Goal: Transaction & Acquisition: Purchase product/service

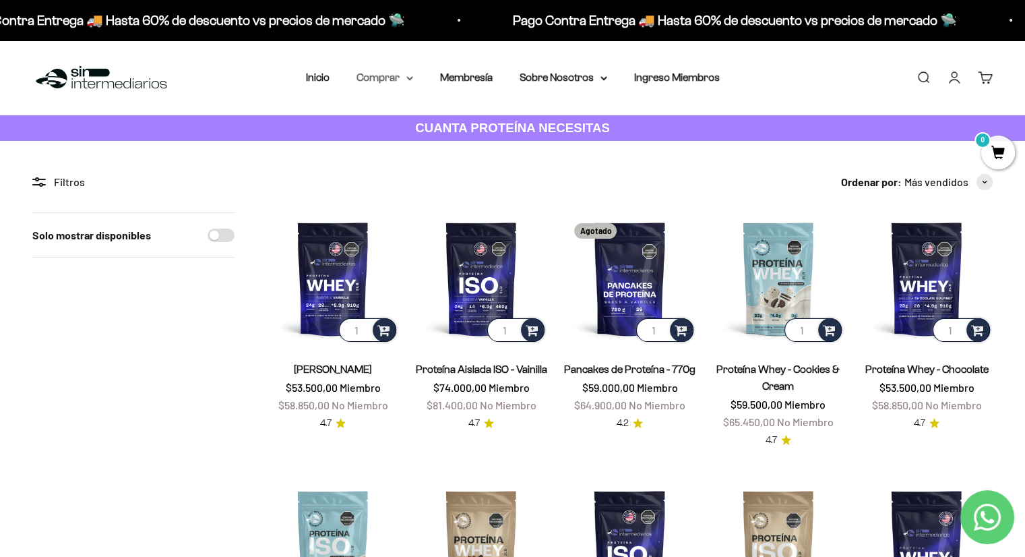
click at [413, 71] on summary "Comprar" at bounding box center [385, 78] width 57 height 18
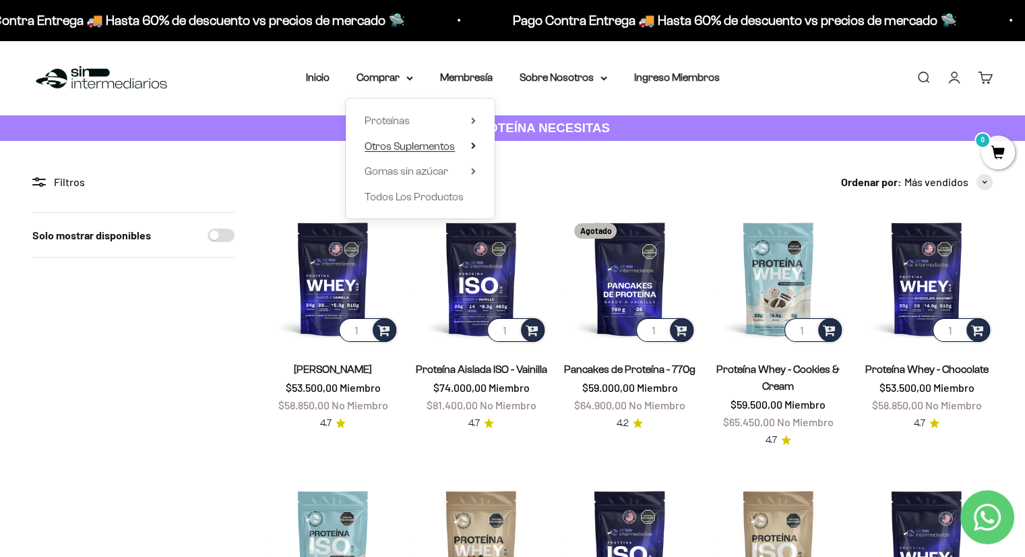
click at [472, 146] on icon at bounding box center [473, 145] width 5 height 7
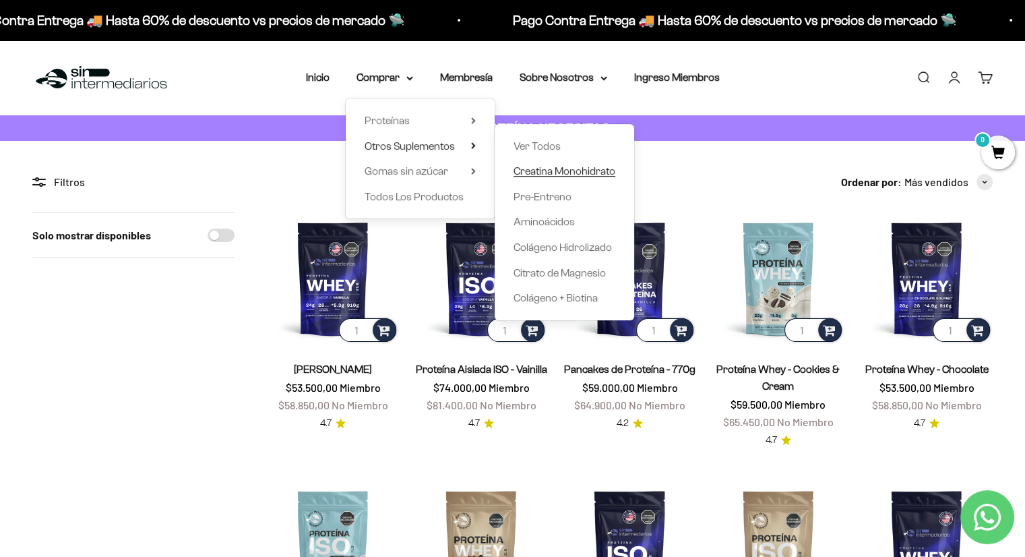
click at [534, 175] on span "Creatina Monohidrato" at bounding box center [565, 170] width 102 height 11
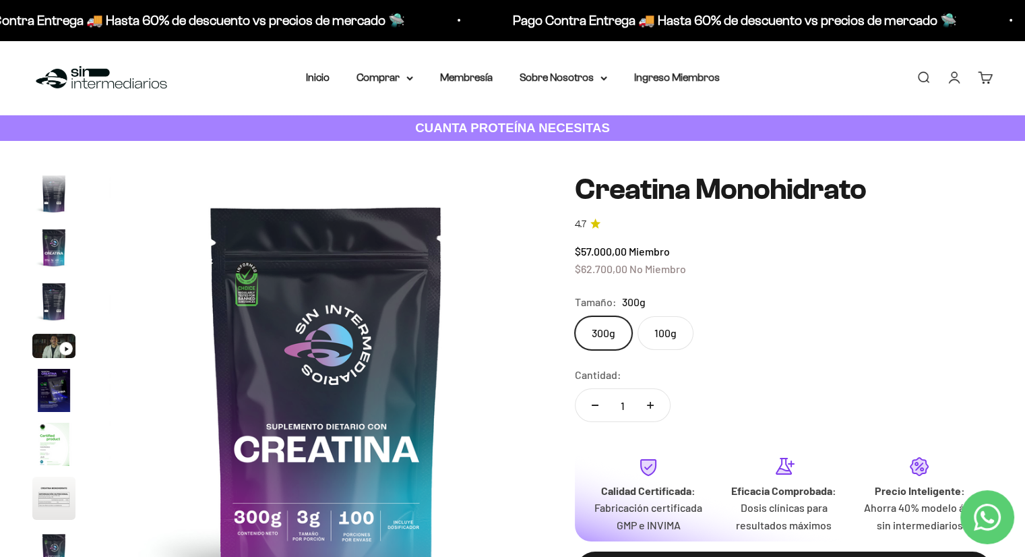
click at [663, 336] on label "100g" at bounding box center [666, 333] width 56 height 34
click at [575, 316] on input "100g" at bounding box center [574, 315] width 1 height 1
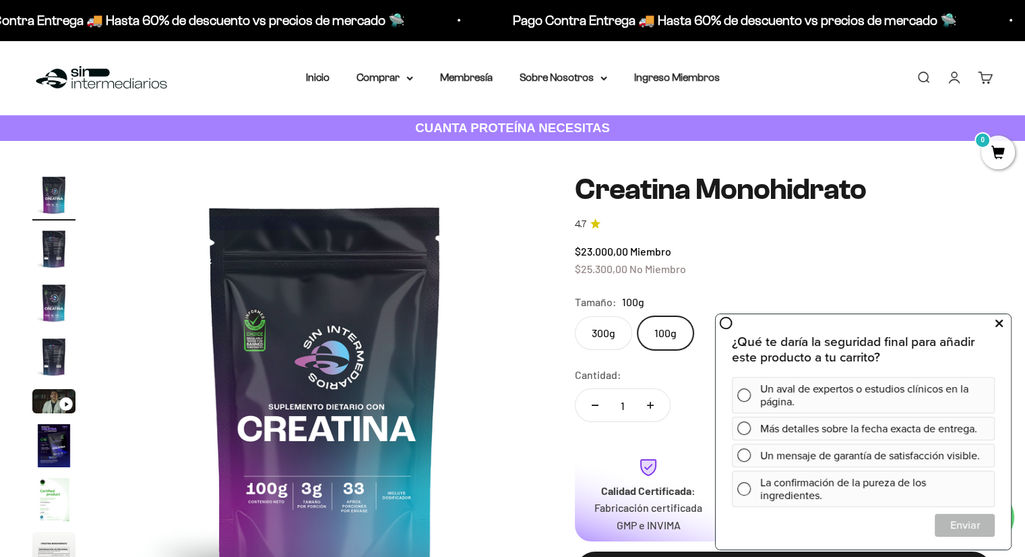
click at [996, 328] on icon at bounding box center [999, 324] width 7 height 18
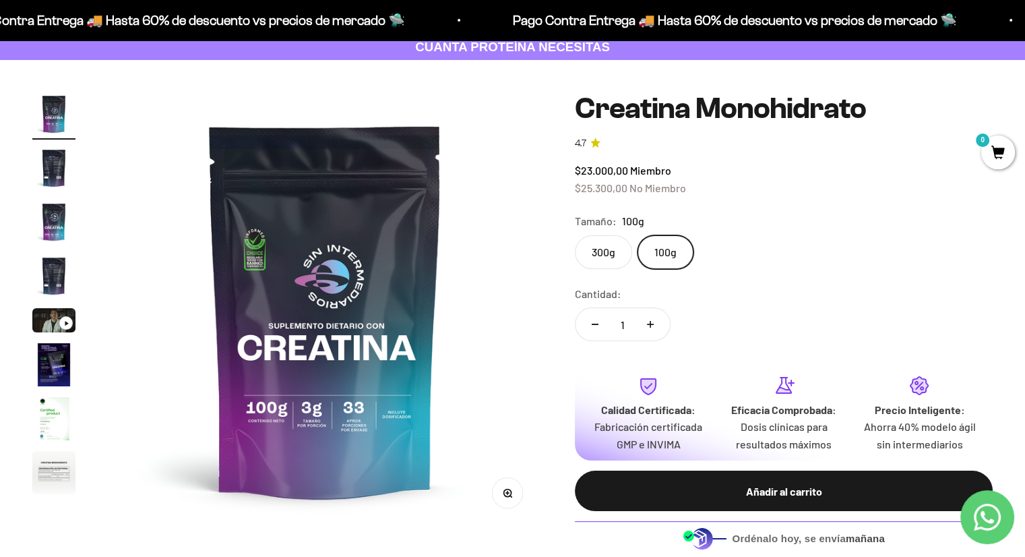
scroll to position [80, 0]
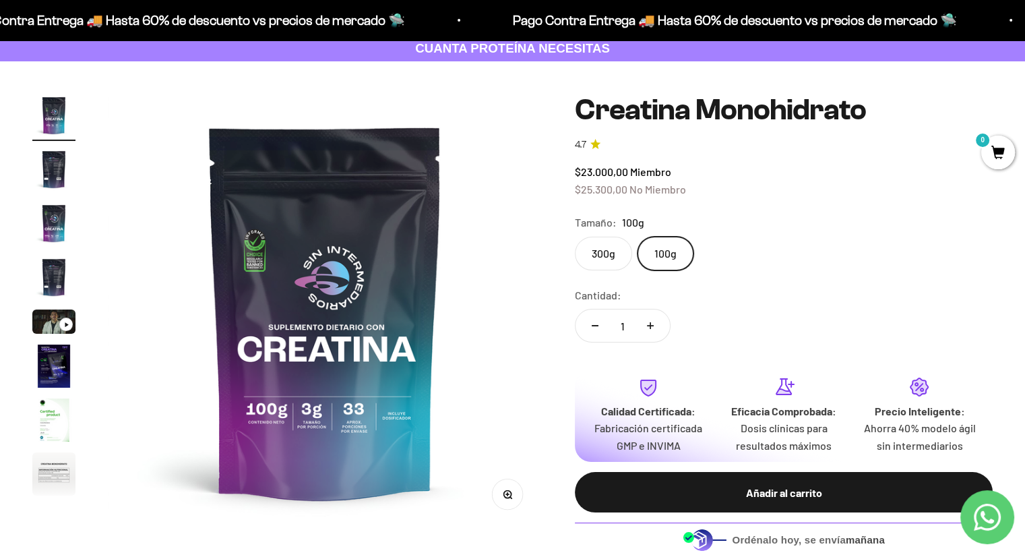
click at [600, 248] on label "300g" at bounding box center [603, 254] width 57 height 34
click at [575, 237] on input "300g" at bounding box center [574, 236] width 1 height 1
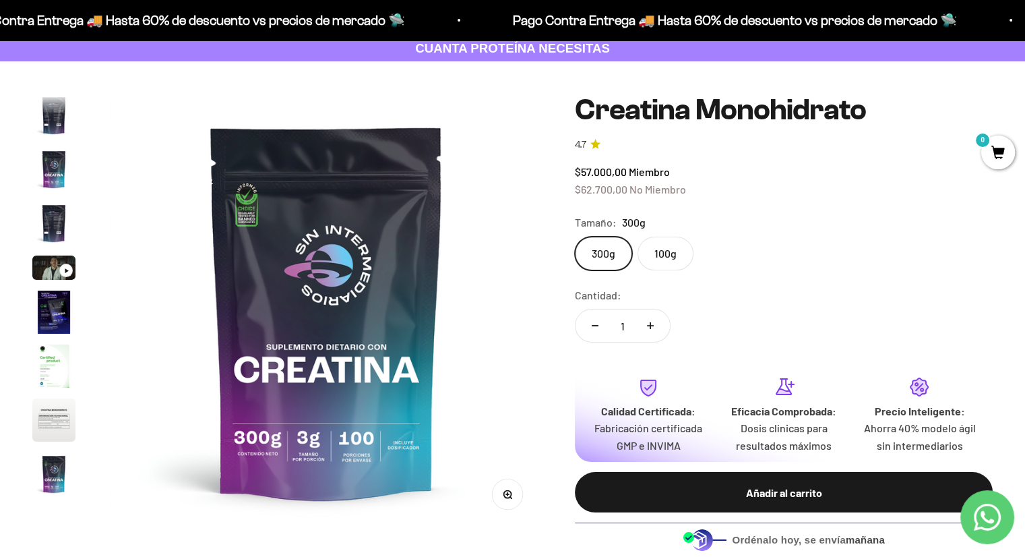
scroll to position [55, 0]
click at [669, 262] on label "100g" at bounding box center [666, 254] width 56 height 34
click at [575, 237] on input "100g" at bounding box center [574, 236] width 1 height 1
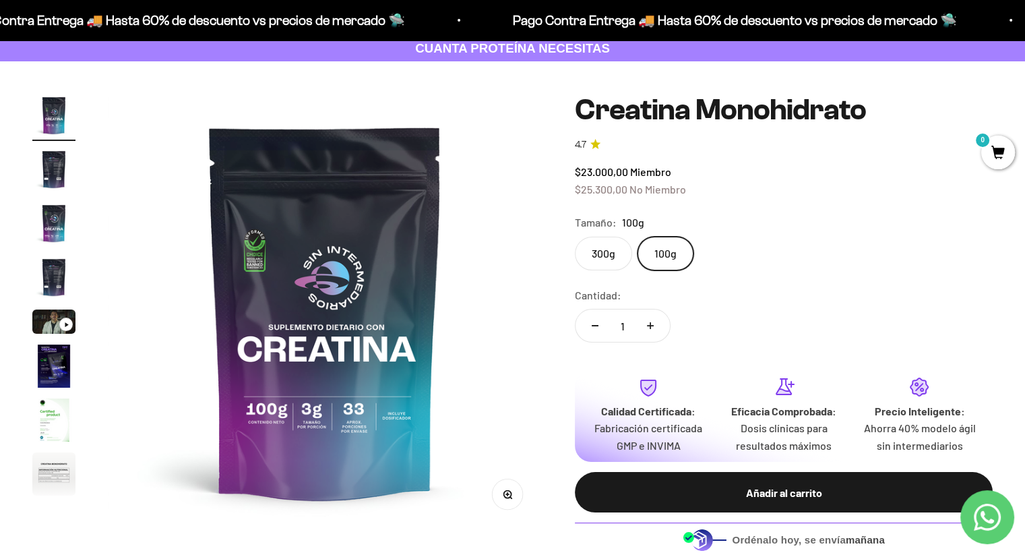
click at [596, 247] on label "300g" at bounding box center [603, 254] width 57 height 34
click at [575, 237] on input "300g" at bounding box center [574, 236] width 1 height 1
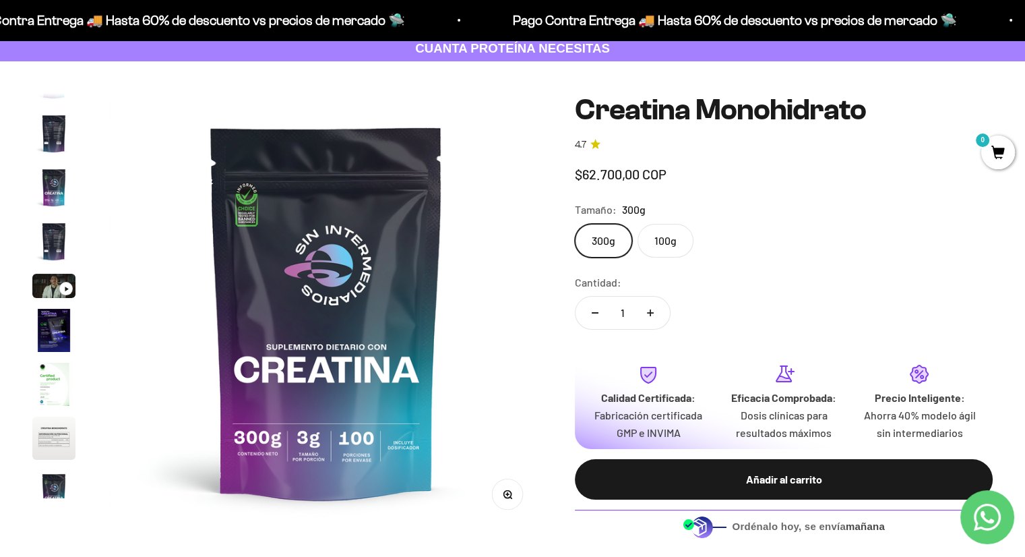
scroll to position [55, 0]
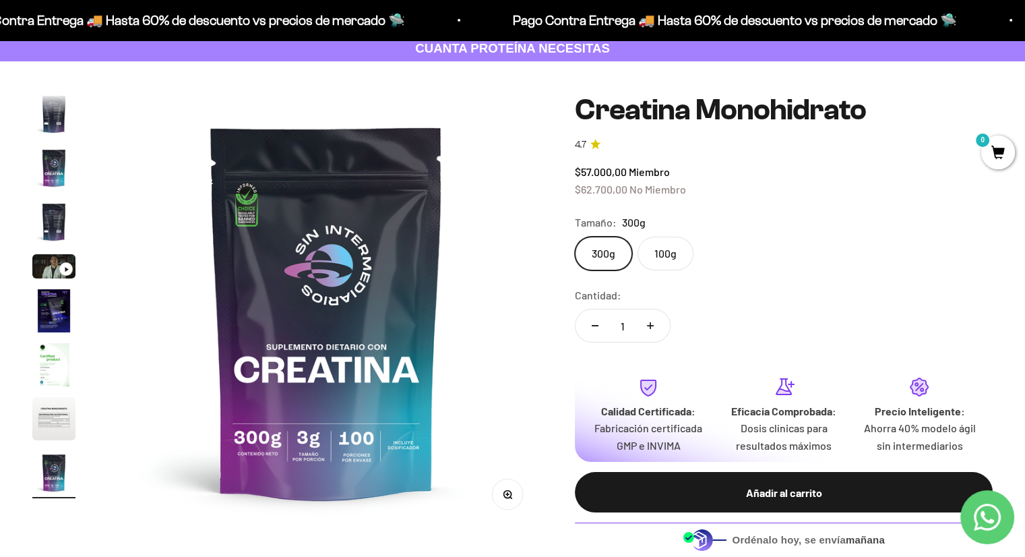
click at [510, 491] on circle "button" at bounding box center [506, 493] width 7 height 7
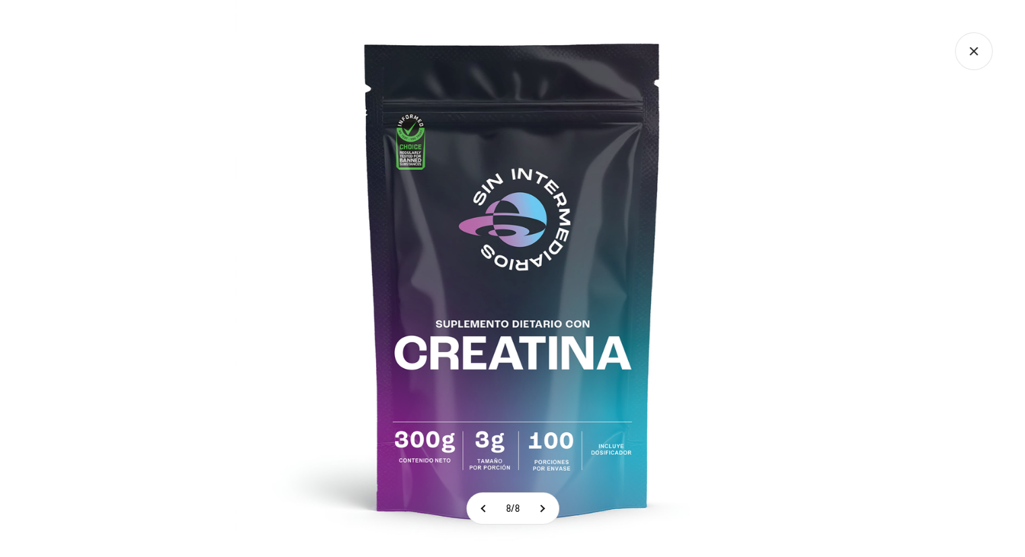
click at [968, 55] on icon "Cerrar galería" at bounding box center [974, 51] width 38 height 38
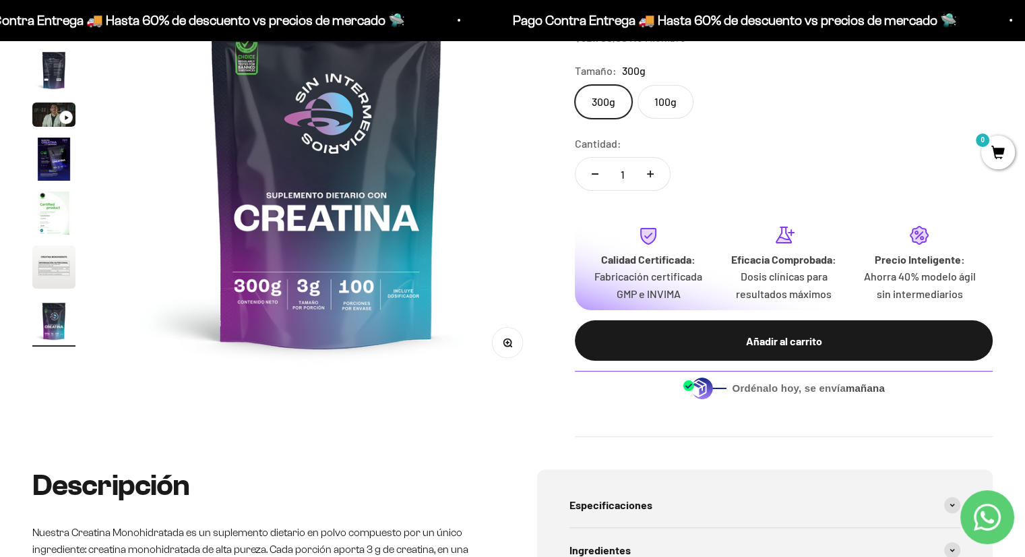
scroll to position [0, 0]
